Goal: Navigation & Orientation: Go to known website

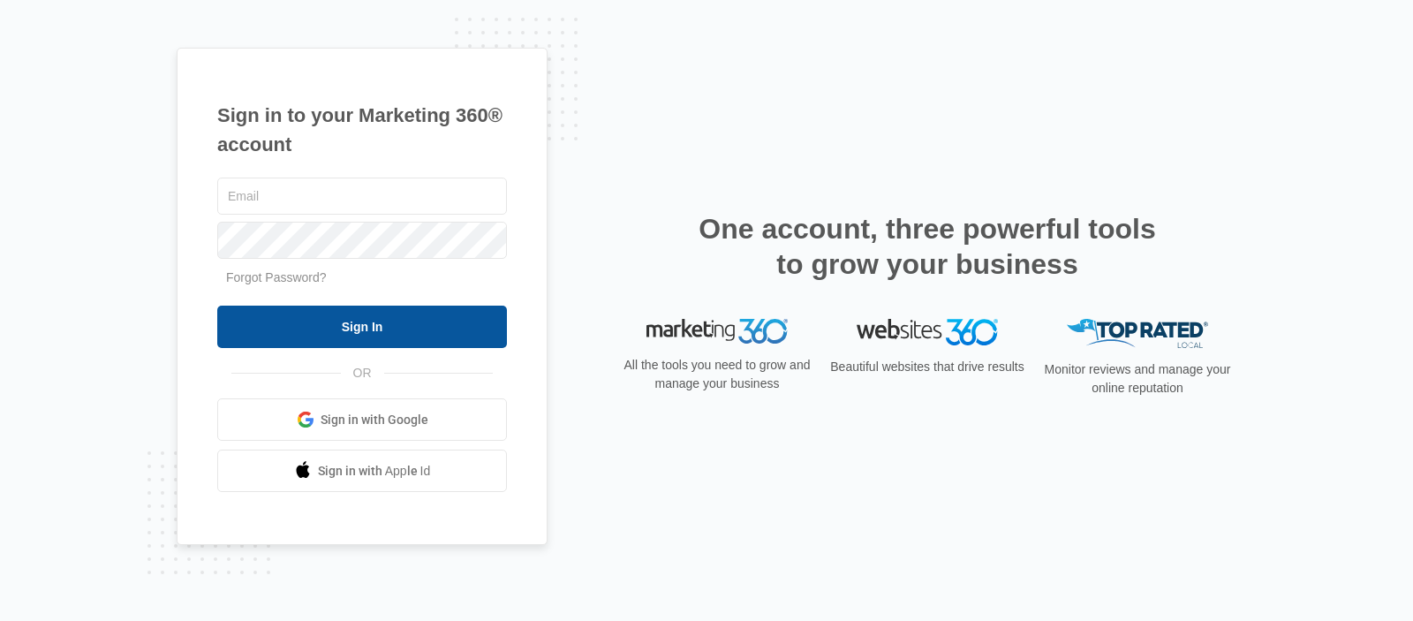
click at [408, 322] on input "Sign In" at bounding box center [362, 327] width 290 height 42
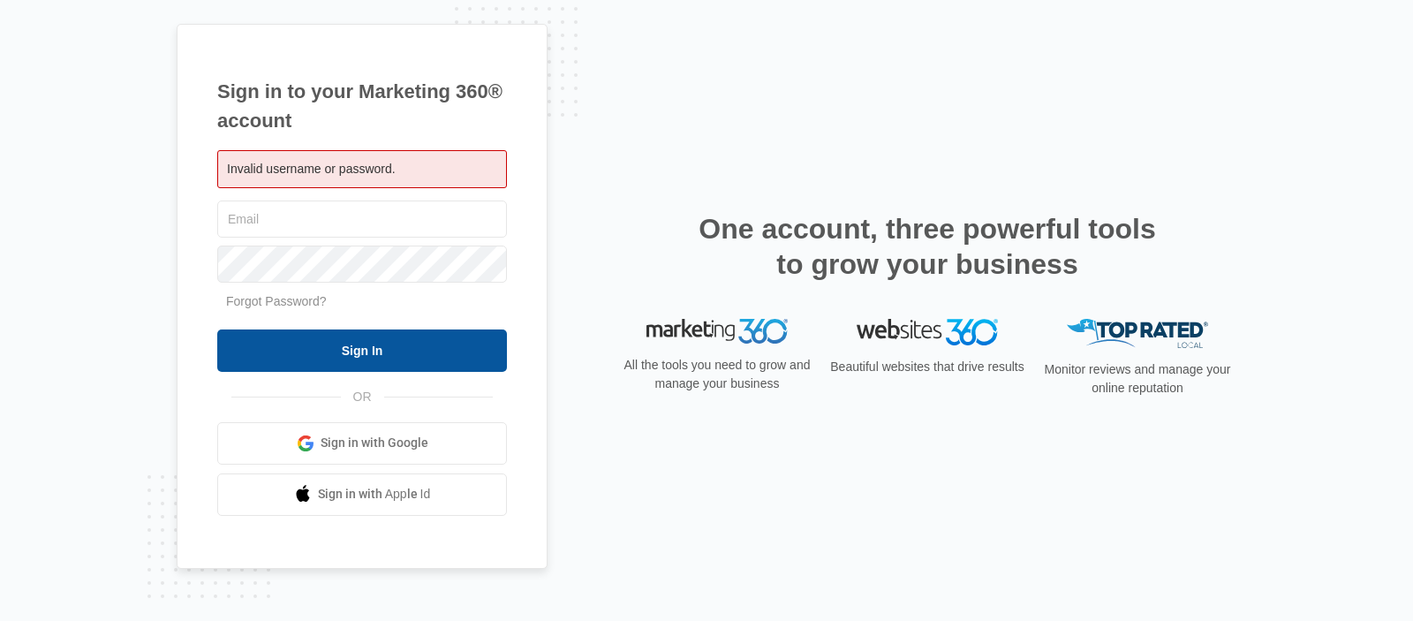
click at [399, 356] on input "Sign In" at bounding box center [362, 350] width 290 height 42
